Goal: Task Accomplishment & Management: Use online tool/utility

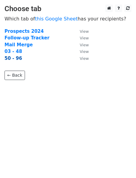
click at [11, 59] on strong "50 - 96" at bounding box center [13, 58] width 17 height 5
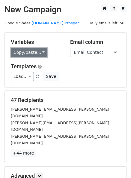
click at [18, 54] on link "Copy/paste..." at bounding box center [29, 52] width 37 height 9
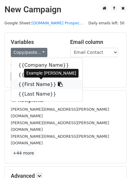
drag, startPoint x: 30, startPoint y: 83, endPoint x: 2, endPoint y: 84, distance: 27.6
click at [29, 83] on link "{{First Name}}" at bounding box center [46, 85] width 71 height 10
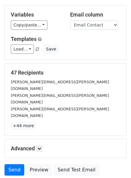
scroll to position [26, 0]
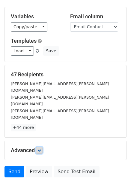
click at [43, 147] on link at bounding box center [39, 150] width 7 height 7
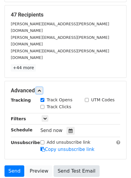
scroll to position [86, 0]
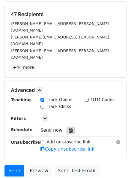
click at [68, 126] on div at bounding box center [71, 130] width 8 height 8
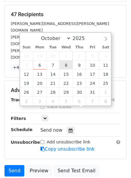
type input "[DATE] 12:00"
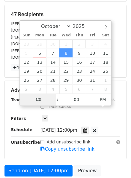
type input "2"
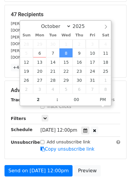
type input "[DATE] 14:00"
click at [121, 34] on div "[PERSON_NAME][EMAIL_ADDRESS][PERSON_NAME][DOMAIN_NAME]" at bounding box center [65, 41] width 119 height 14
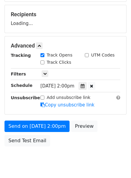
click at [43, 62] on div "Advanced Tracking Track Opens UTM Codes Track Clicks Filters Only include sprea…" at bounding box center [66, 75] width 122 height 78
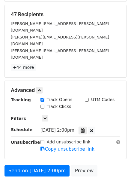
click at [43, 104] on input "Track Clicks" at bounding box center [43, 106] width 4 height 4
checkbox input "true"
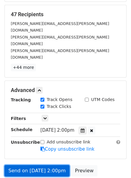
click at [24, 165] on link "Send on [DATE] 2:00pm" at bounding box center [37, 170] width 65 height 11
